Goal: Transaction & Acquisition: Purchase product/service

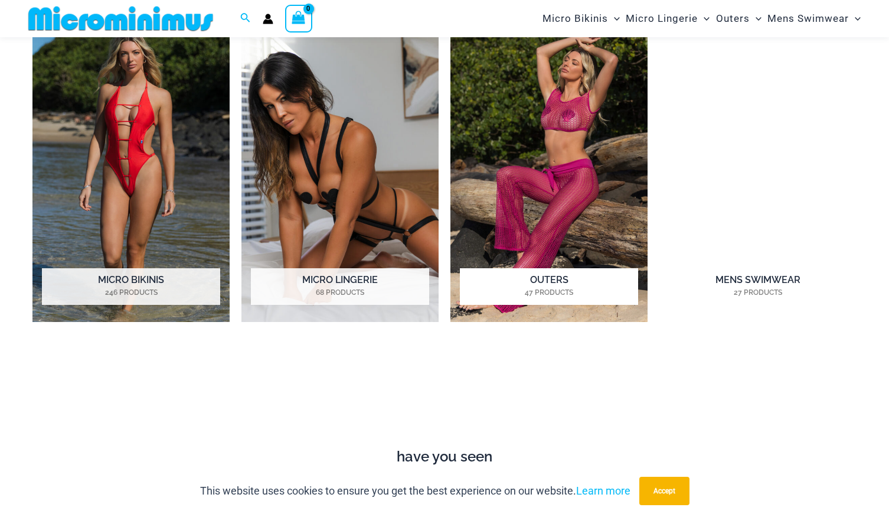
scroll to position [905, 0]
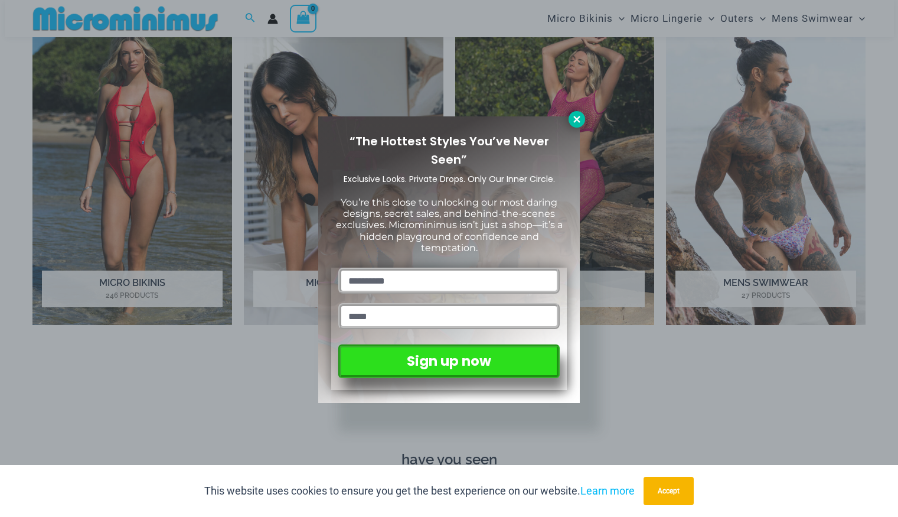
click at [580, 120] on icon at bounding box center [577, 119] width 11 height 11
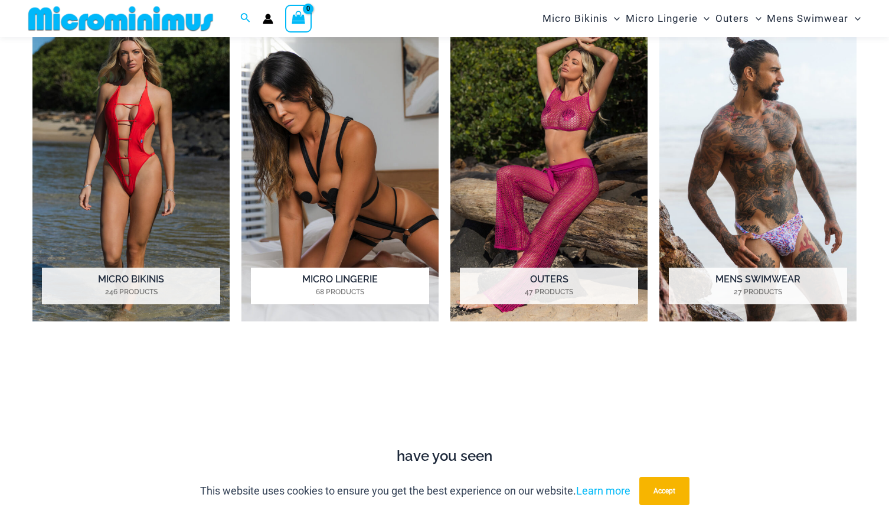
click at [372, 181] on img "Visit product category Micro Lingerie" at bounding box center [339, 169] width 197 height 304
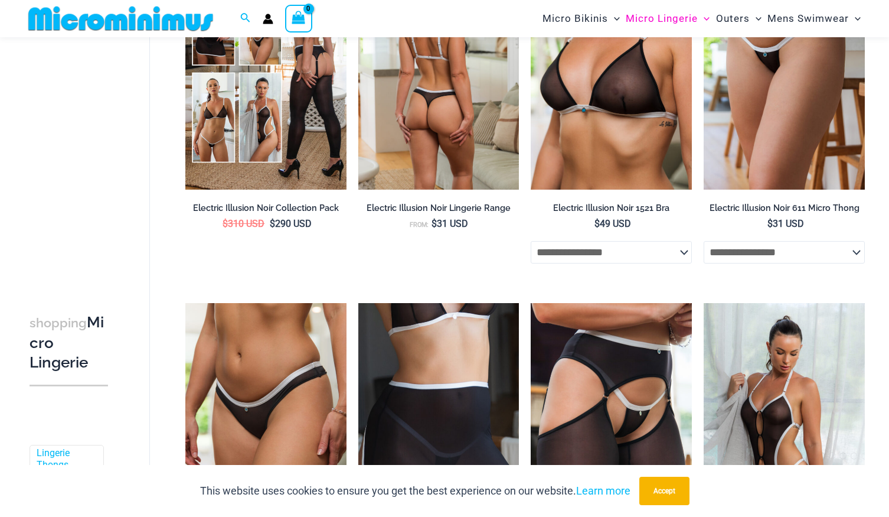
scroll to position [1285, 0]
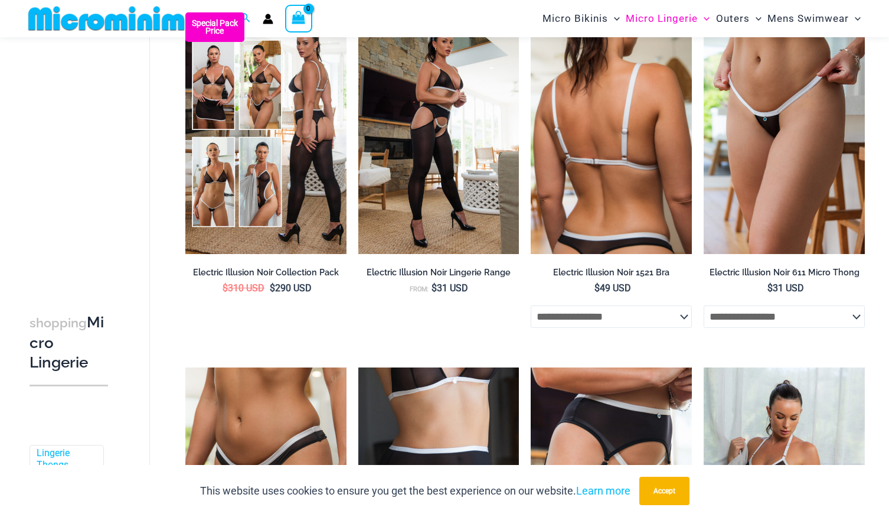
click at [586, 159] on img at bounding box center [611, 132] width 161 height 241
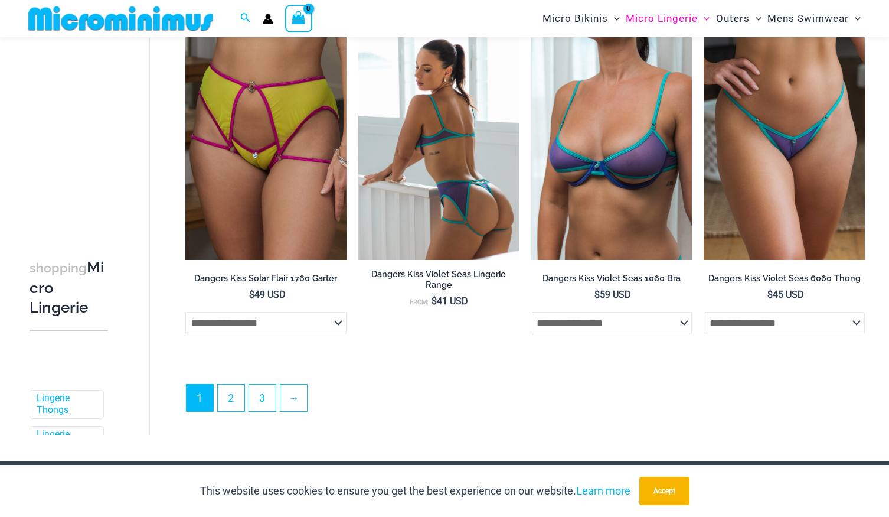
scroll to position [2660, 0]
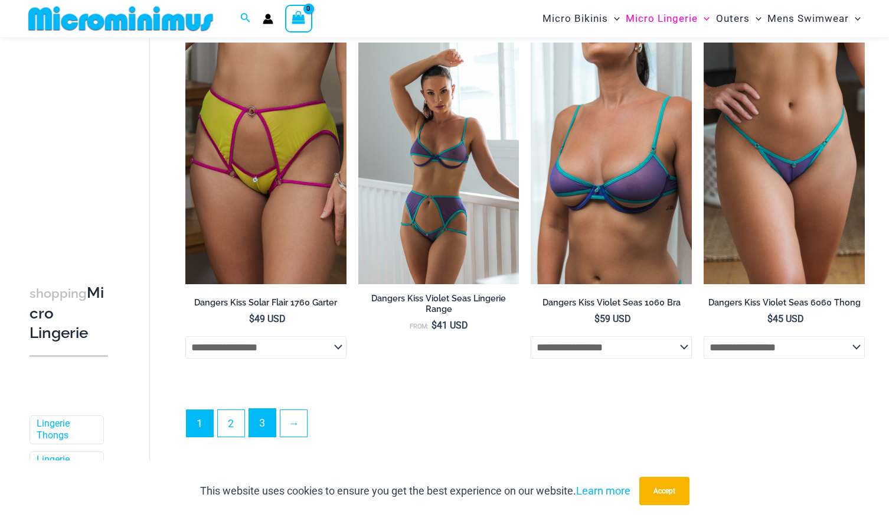
click at [265, 427] on link "3" at bounding box center [262, 423] width 27 height 28
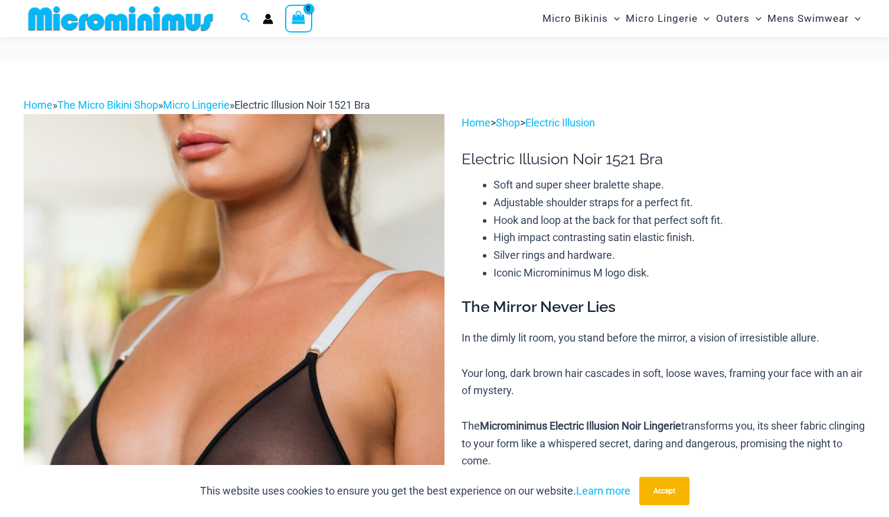
scroll to position [314, 0]
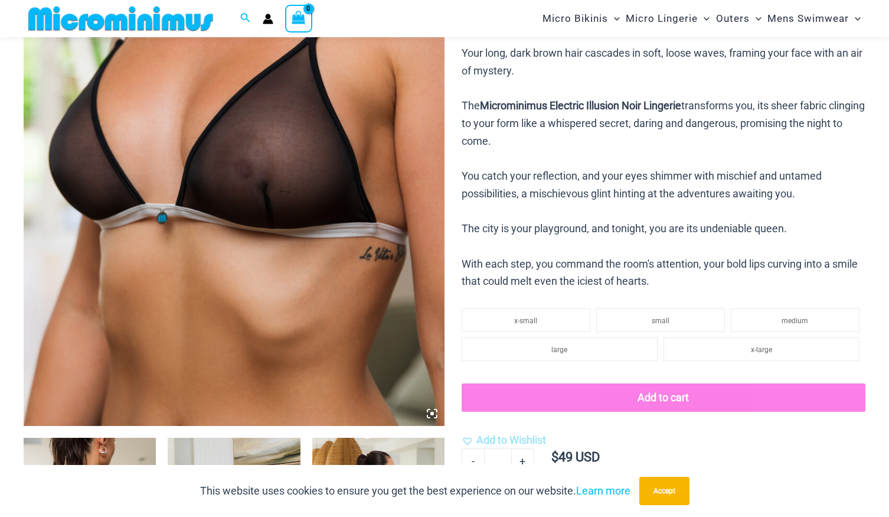
click at [233, 215] on img at bounding box center [234, 110] width 421 height 632
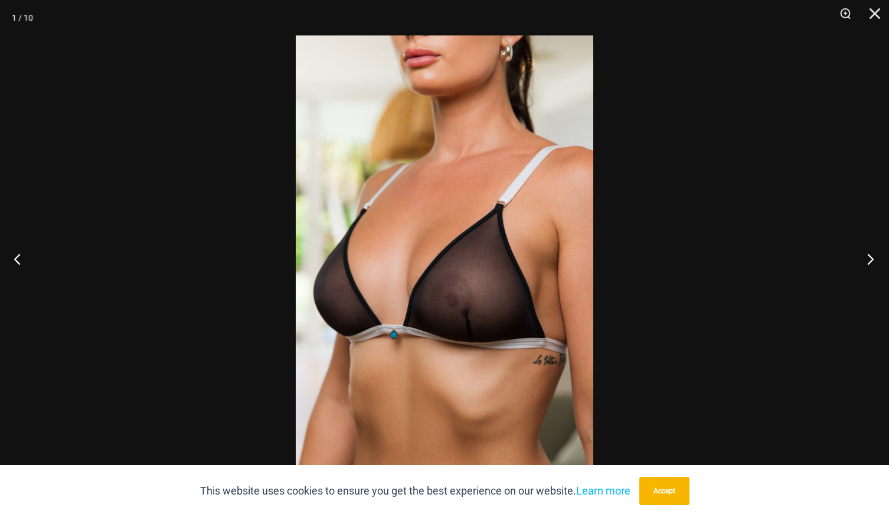
click at [868, 257] on button "Next" at bounding box center [867, 258] width 44 height 59
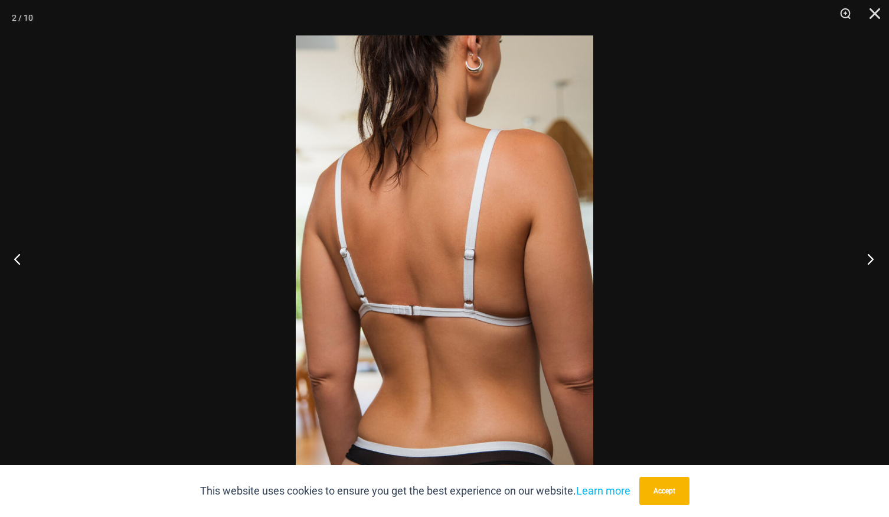
click at [867, 253] on button "Next" at bounding box center [867, 258] width 44 height 59
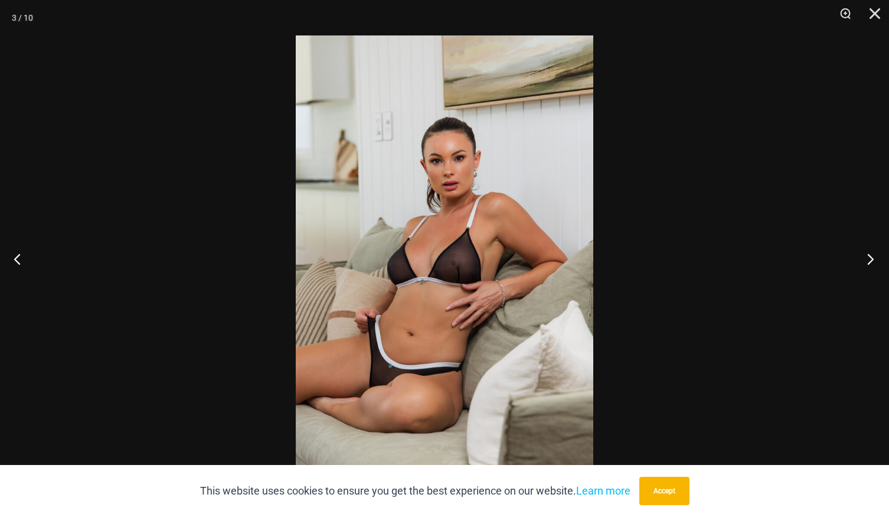
click at [864, 250] on button "Next" at bounding box center [867, 258] width 44 height 59
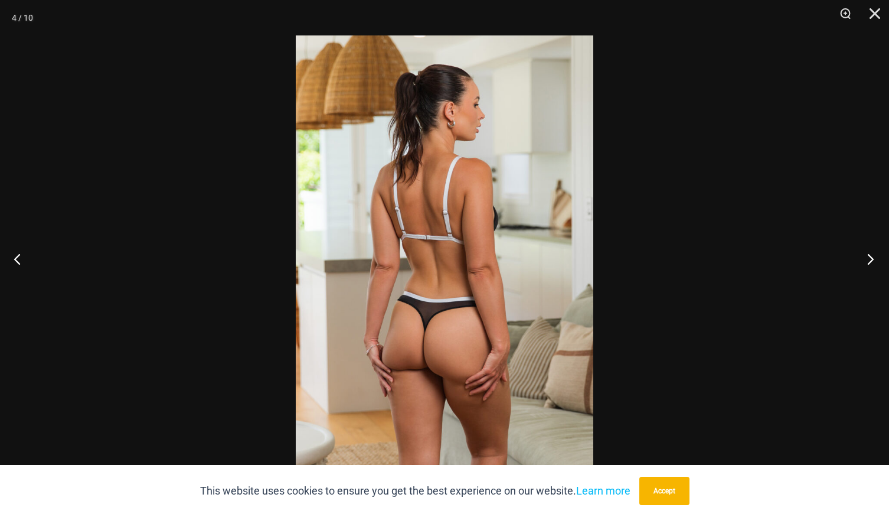
click at [864, 247] on button "Next" at bounding box center [867, 258] width 44 height 59
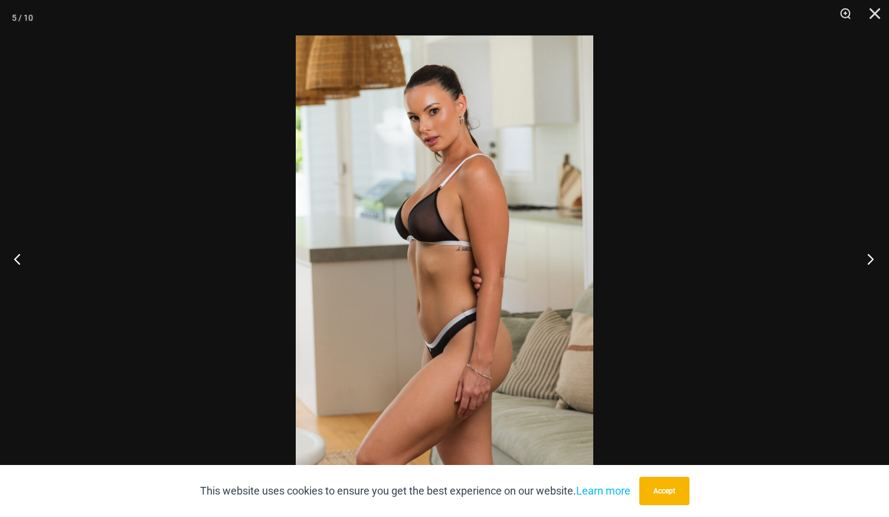
click at [864, 247] on button "Next" at bounding box center [867, 258] width 44 height 59
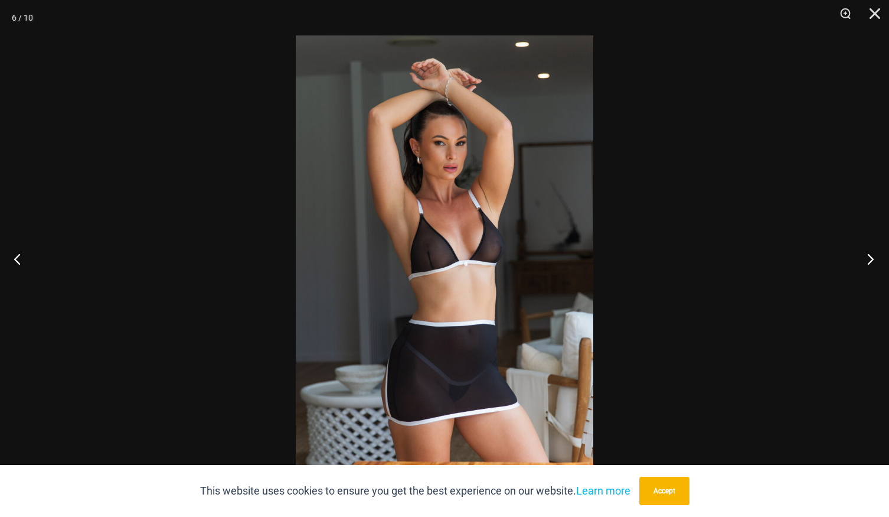
click at [863, 244] on button "Next" at bounding box center [867, 258] width 44 height 59
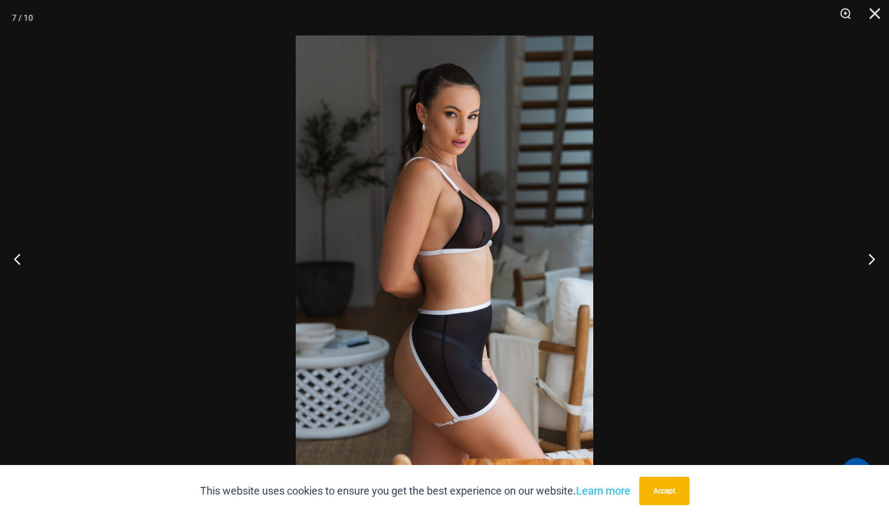
scroll to position [373, 0]
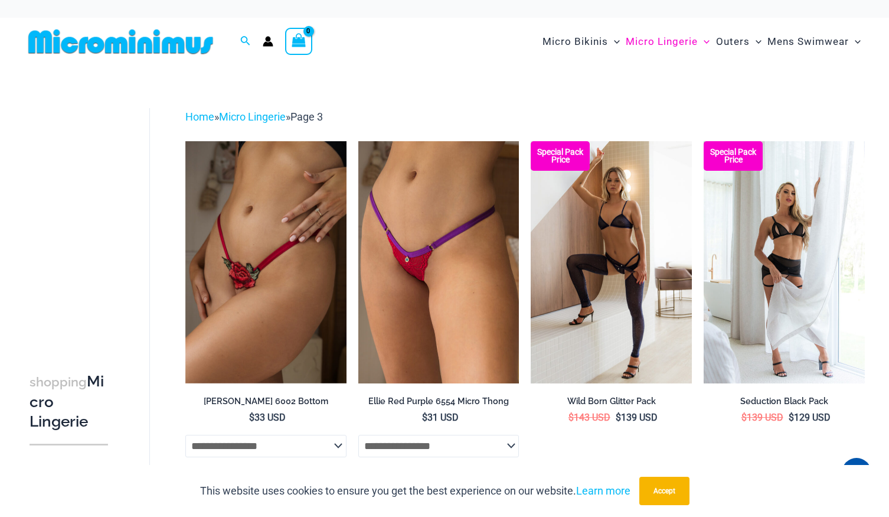
drag, startPoint x: 888, startPoint y: 213, endPoint x: 873, endPoint y: 282, distance: 70.6
click at [878, 290] on div "shopping Micro Lingerie Filters Filters Lingerie Thongs Lingerie Packs Skirts" at bounding box center [444, 325] width 889 height 518
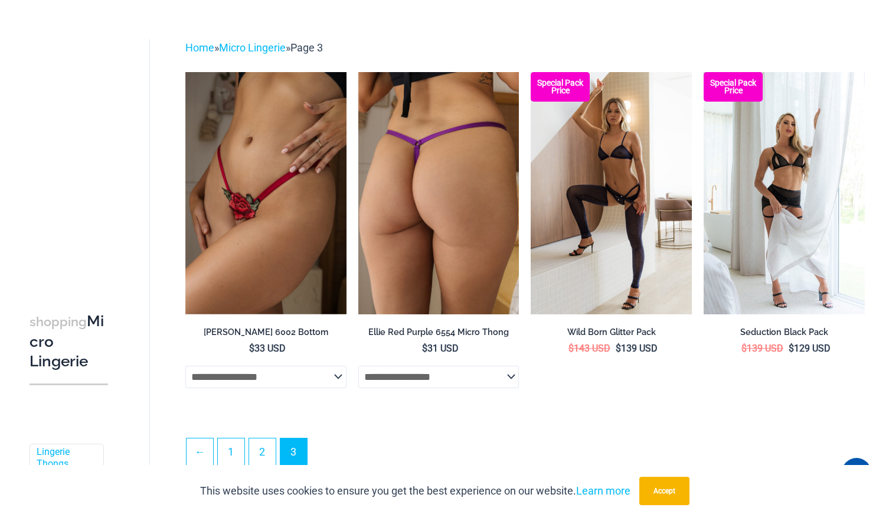
scroll to position [9, 0]
